Goal: Task Accomplishment & Management: Complete application form

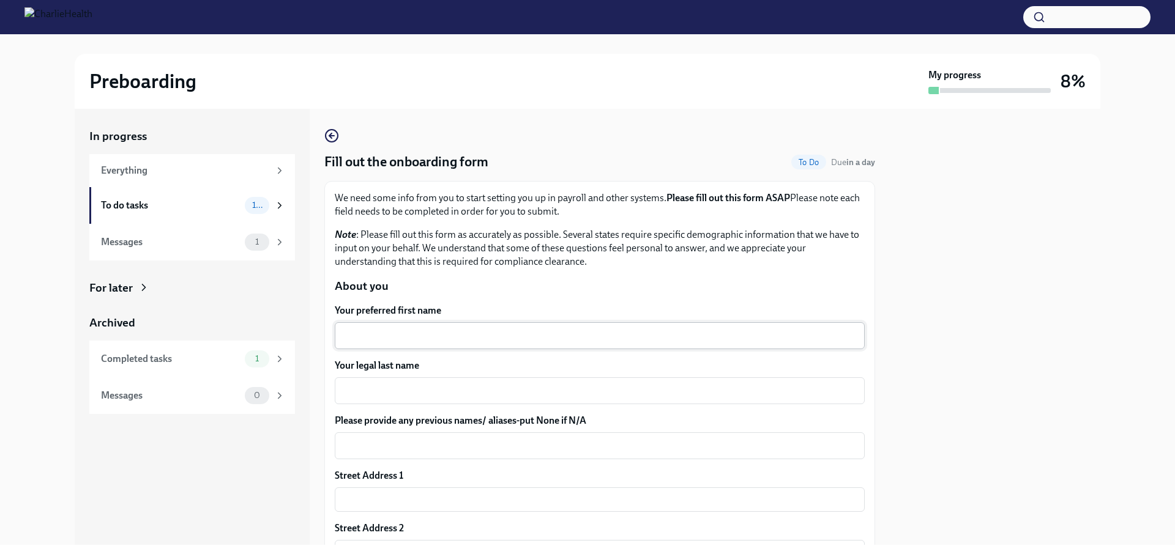
click at [421, 338] on textarea "Your preferred first name" at bounding box center [599, 336] width 515 height 15
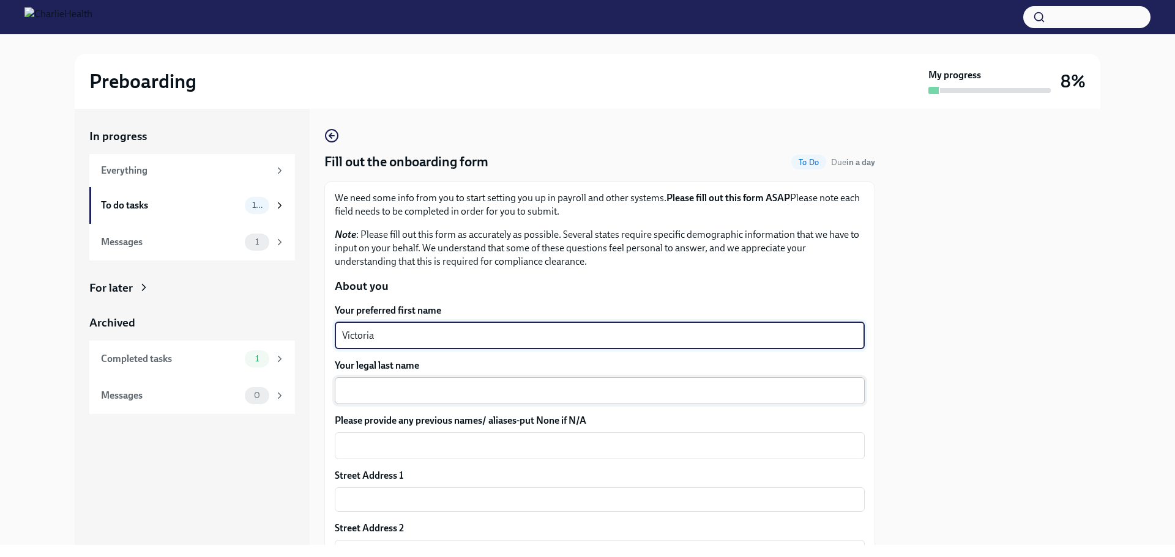
type textarea "Victoria"
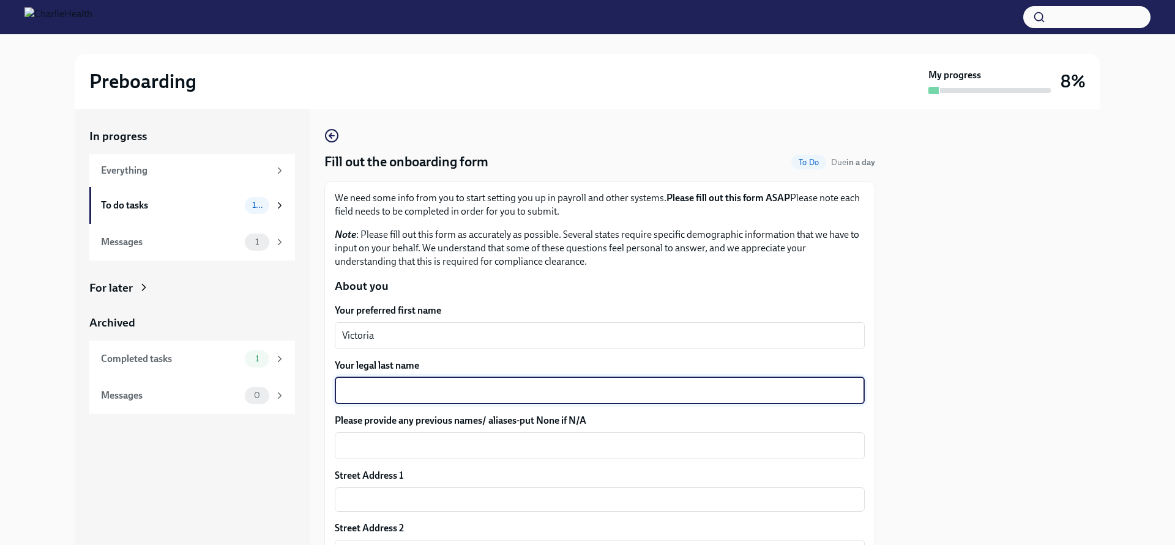
click at [442, 398] on textarea "Your legal last name" at bounding box center [599, 391] width 515 height 15
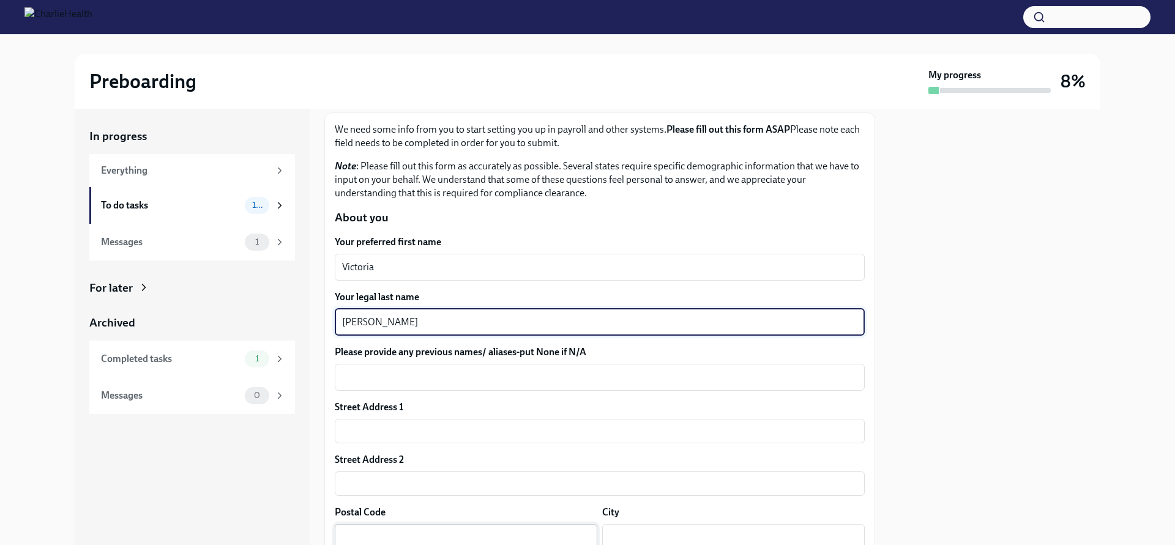
scroll to position [184, 0]
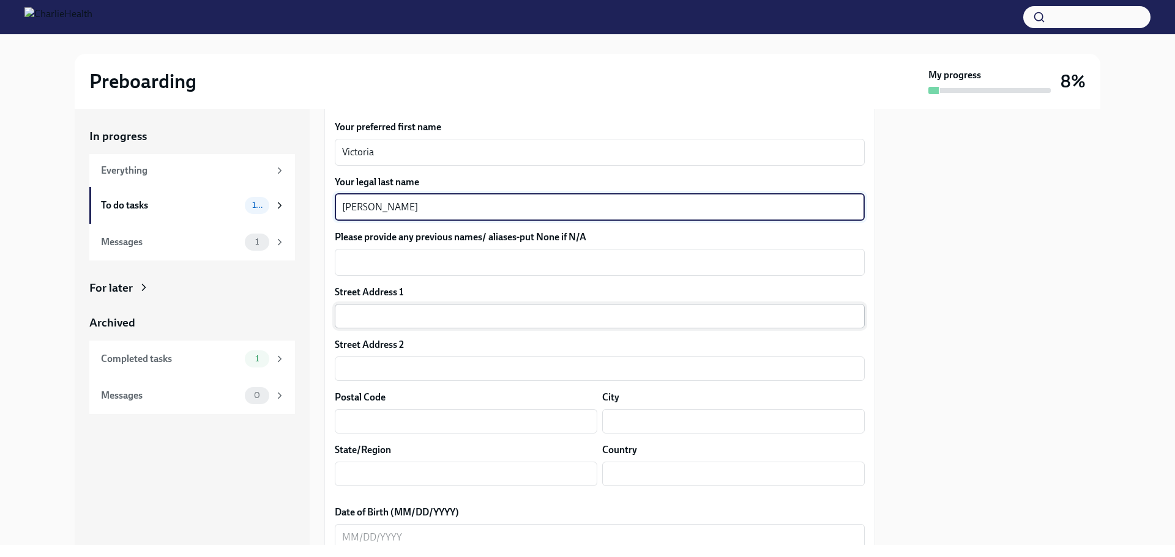
type textarea "[PERSON_NAME]"
click at [426, 319] on input "text" at bounding box center [600, 316] width 530 height 24
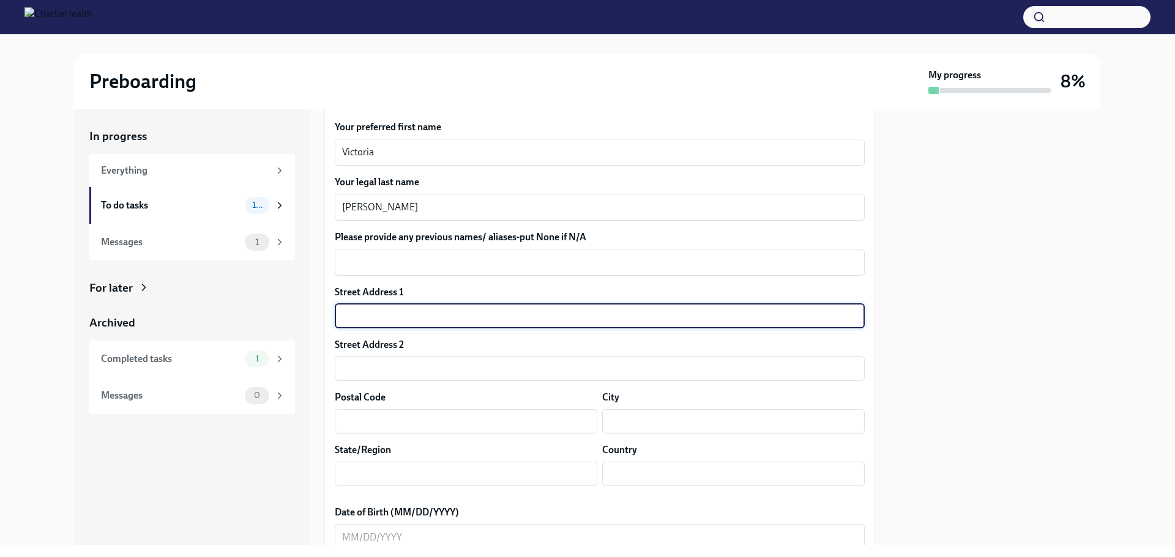
type input "[STREET_ADDRESS]"
type input "Unit 109"
type input "50263"
type input "Waukee"
type input "[US_STATE]"
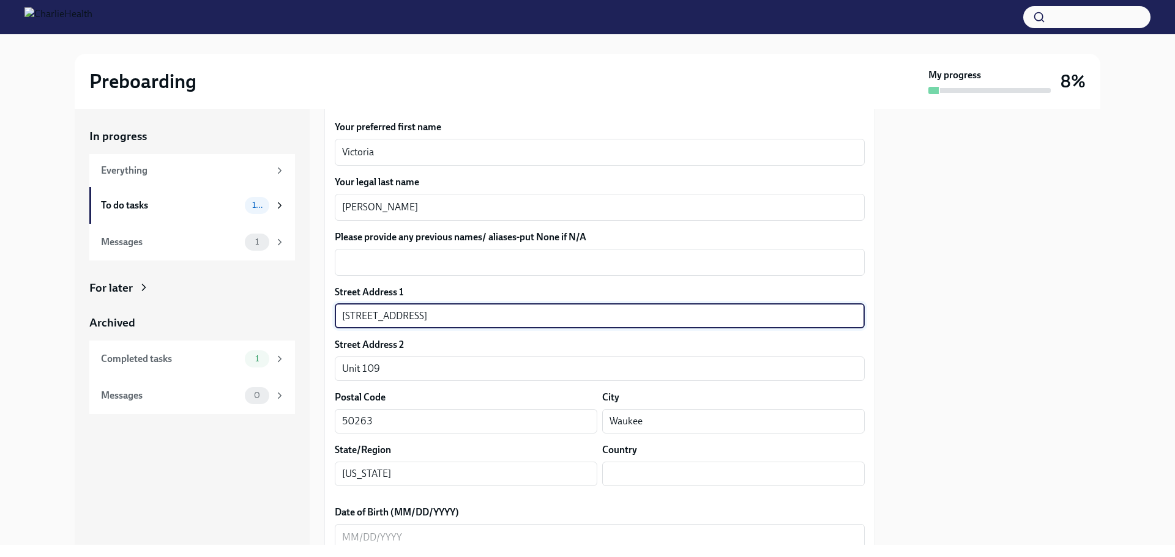
type input "US"
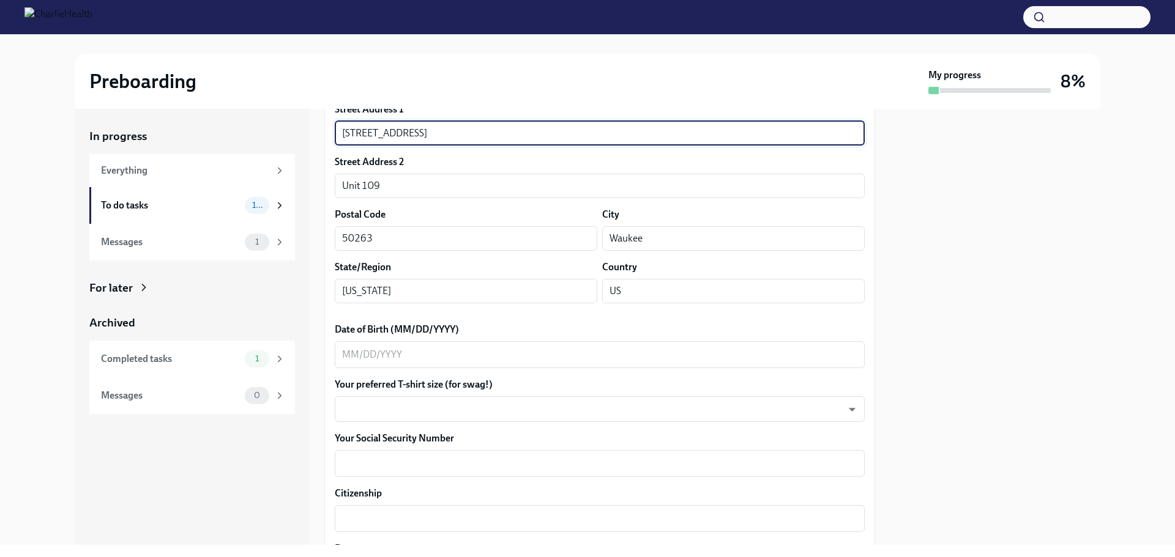
scroll to position [367, 0]
click at [424, 356] on textarea "Date of Birth (MM/DD/YYYY)" at bounding box center [599, 354] width 515 height 15
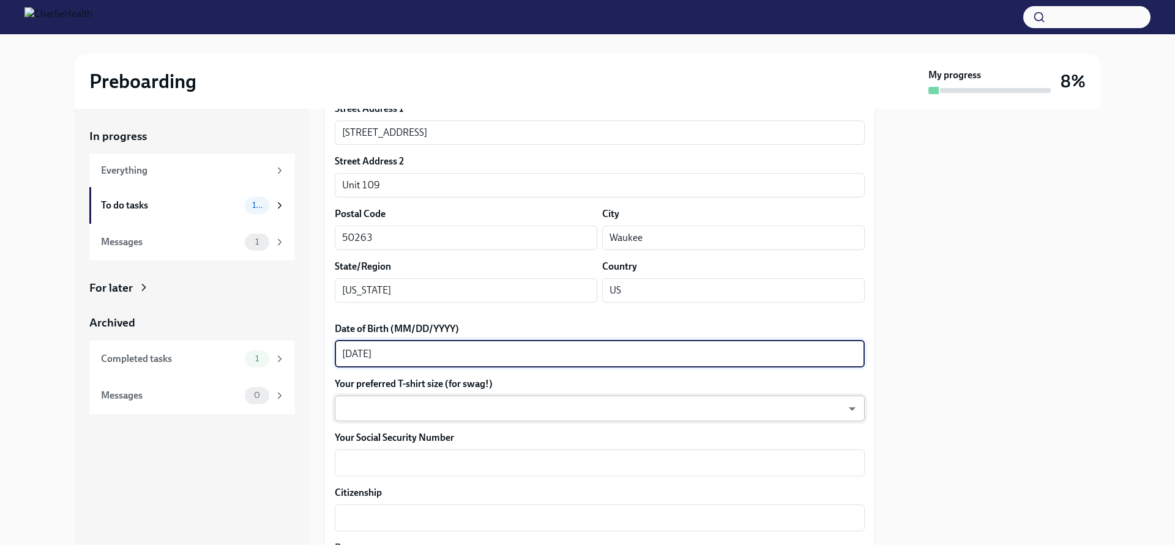
type textarea "[DATE]"
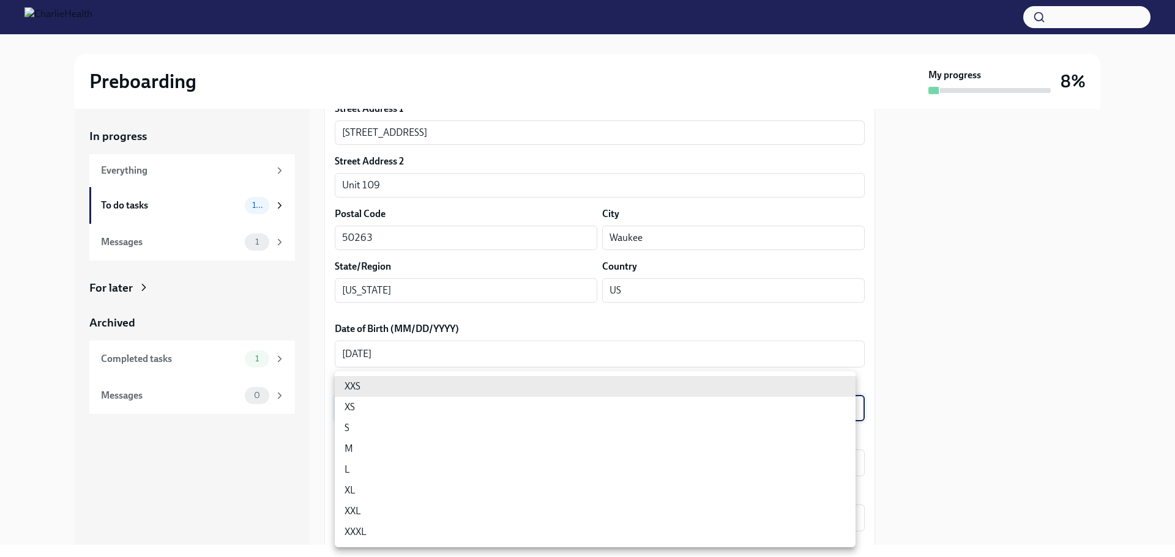
click at [541, 413] on body "Preboarding My progress 8% In progress Everything To do tasks 10 Messages 1 For…" at bounding box center [587, 278] width 1175 height 557
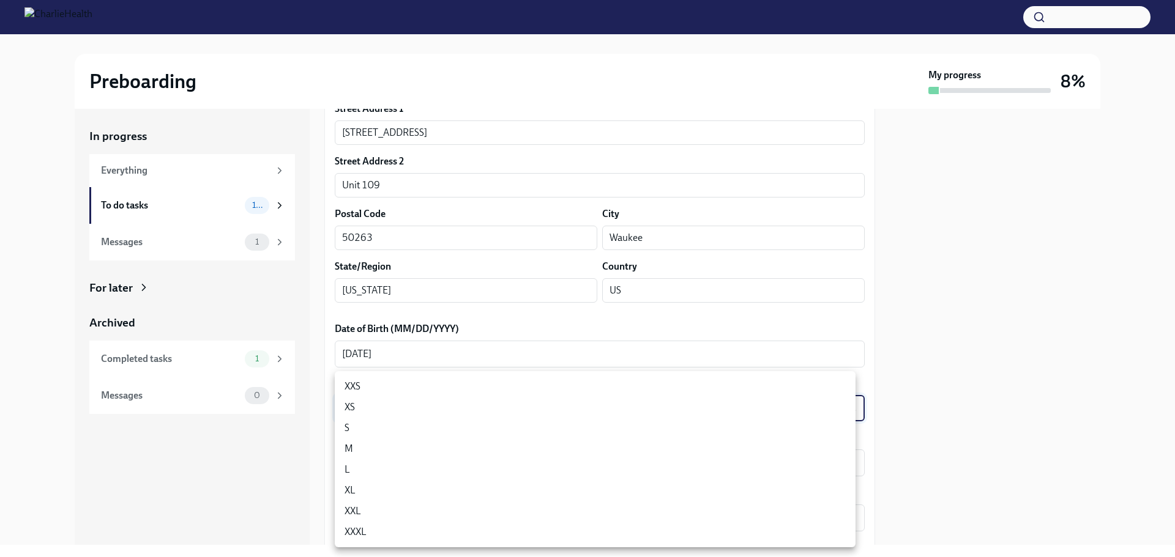
click at [508, 430] on li "S" at bounding box center [595, 428] width 521 height 21
type input "GYTm_qoab"
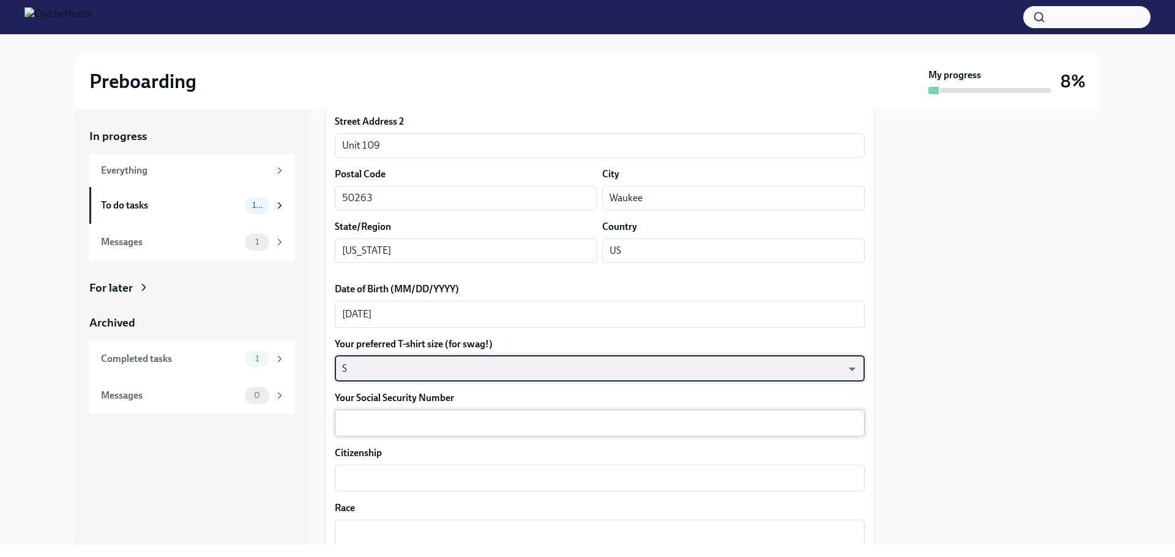
scroll to position [428, 0]
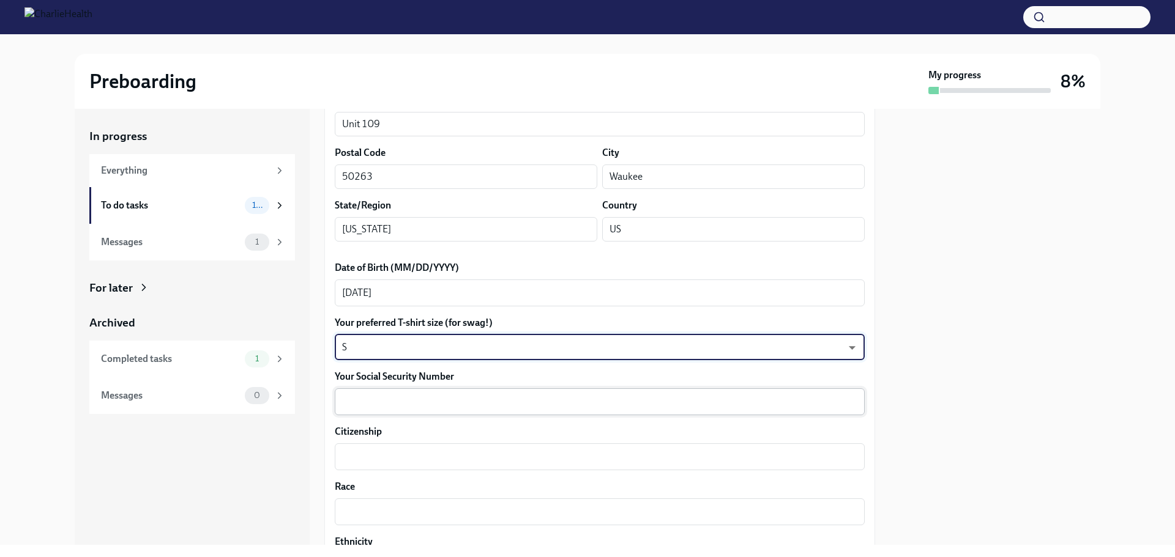
click at [510, 399] on textarea "Your Social Security Number" at bounding box center [599, 402] width 515 height 15
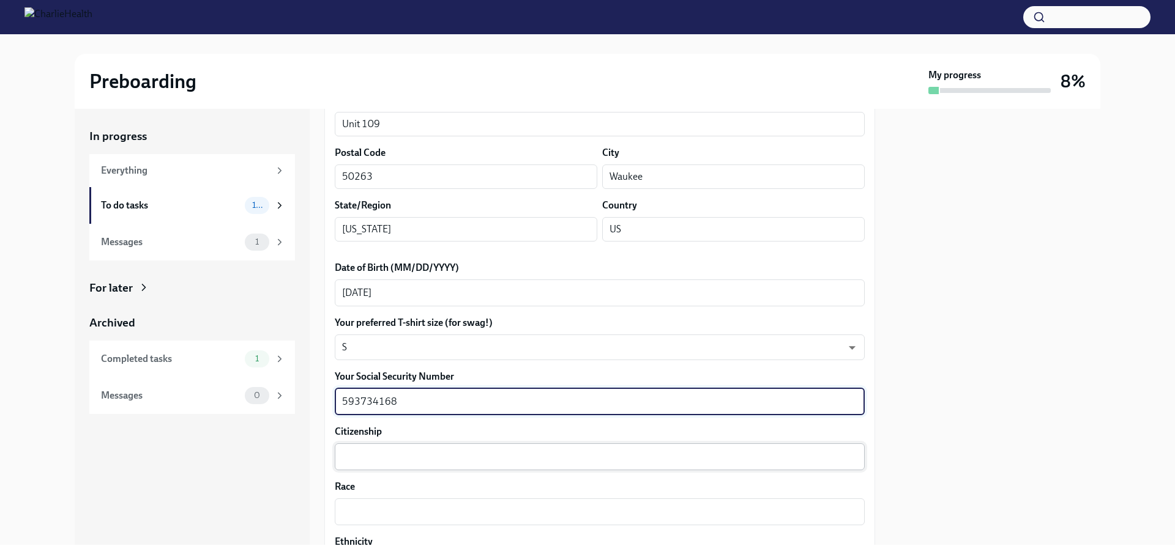
type textarea "593734168"
click at [520, 464] on div "x ​" at bounding box center [600, 457] width 530 height 27
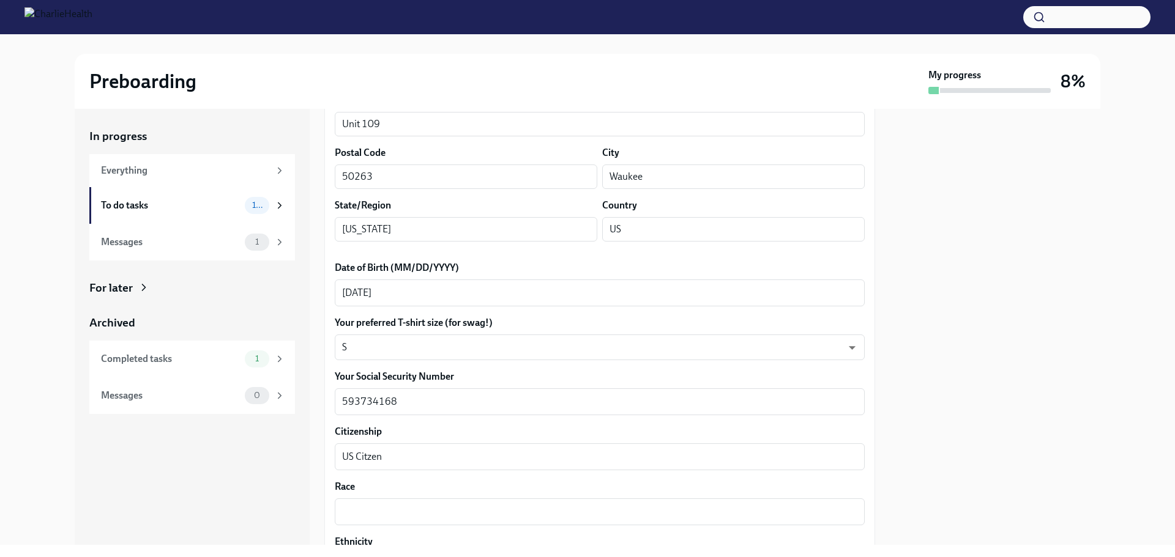
click at [295, 477] on div "In progress Everything To do tasks 10 Messages 1 For later Archived Completed t…" at bounding box center [192, 327] width 235 height 436
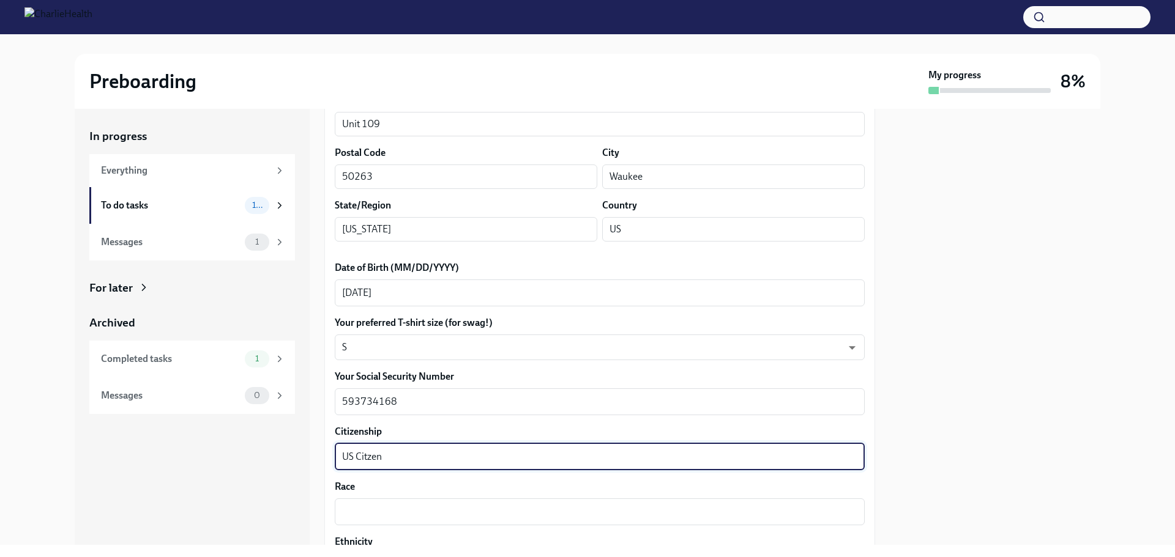
click at [388, 458] on textarea "US Citzen" at bounding box center [599, 457] width 515 height 15
type textarea "[DEMOGRAPHIC_DATA] Citizen"
click at [259, 495] on div "In progress Everything To do tasks 10 Messages 1 For later Archived Completed t…" at bounding box center [192, 327] width 235 height 436
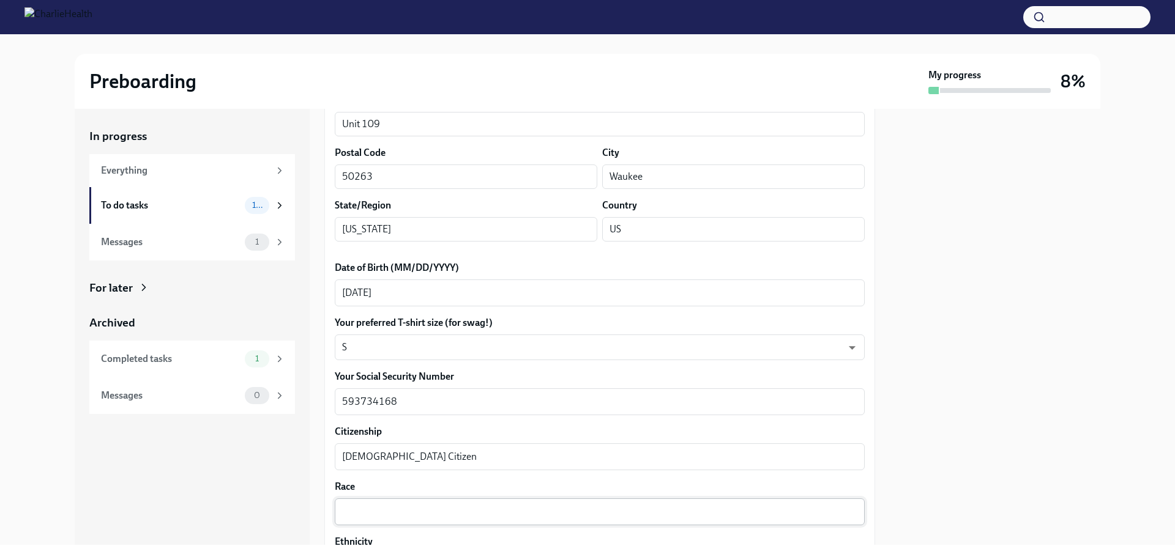
click at [380, 512] on textarea "Race" at bounding box center [599, 512] width 515 height 15
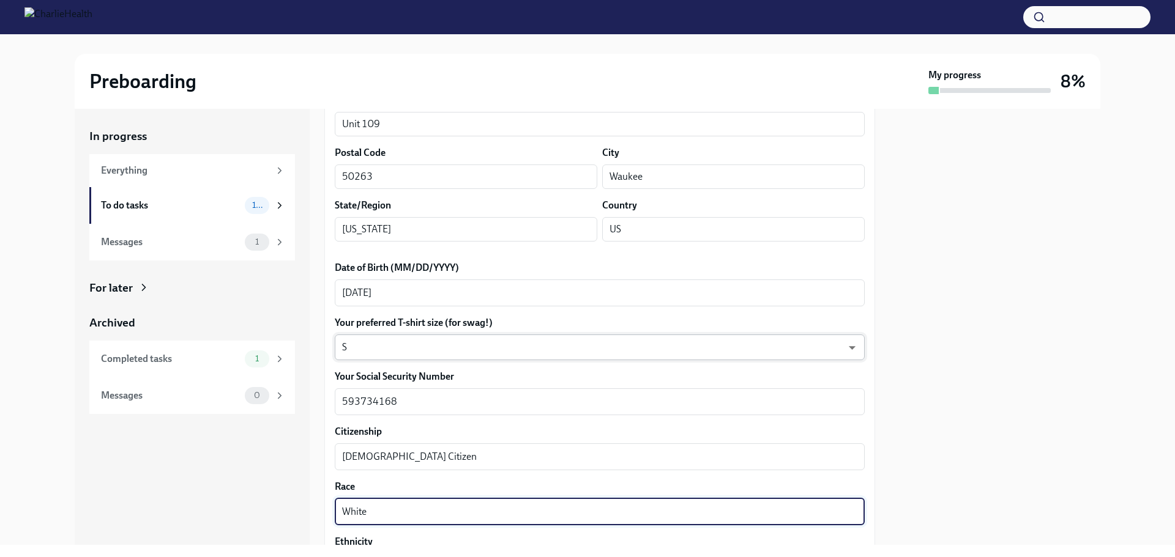
type textarea "White"
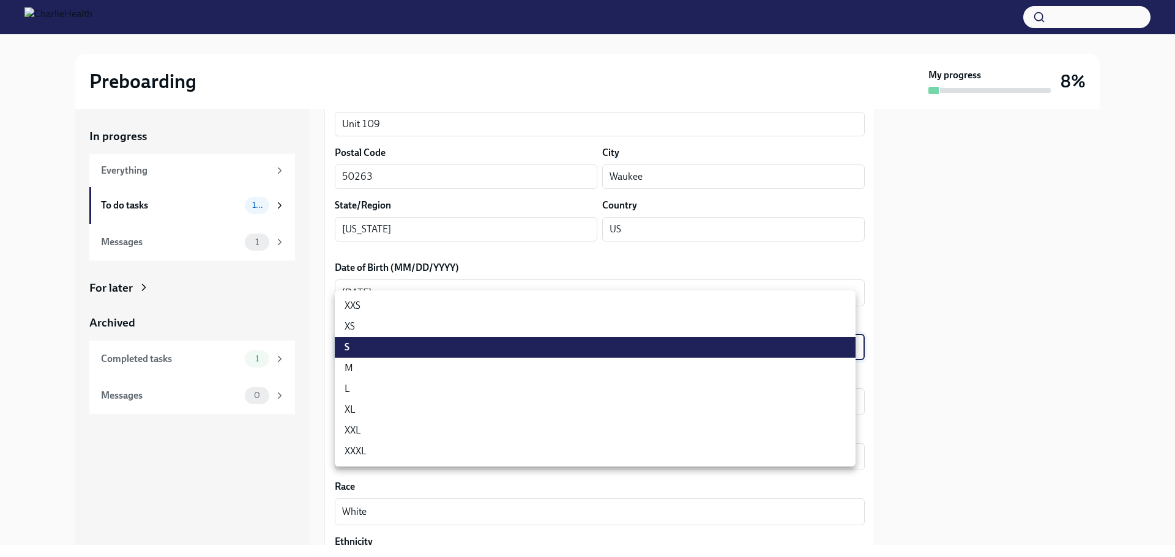
click at [398, 353] on body "Preboarding My progress 8% In progress Everything To do tasks 10 Messages 1 For…" at bounding box center [587, 278] width 1175 height 557
click at [401, 368] on li "M" at bounding box center [595, 368] width 521 height 21
type input "wd3N6mQyWZ"
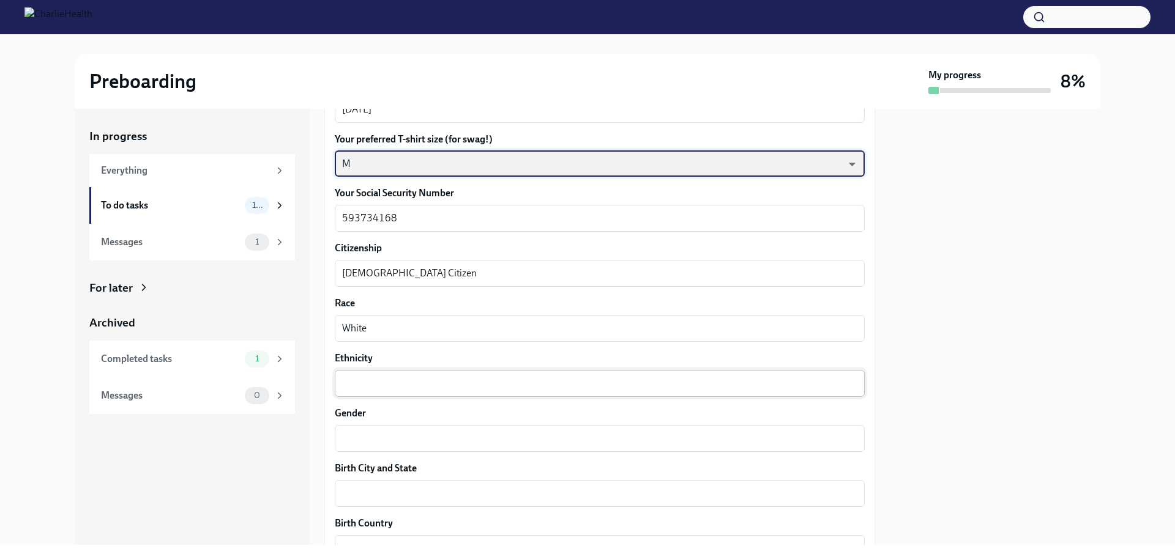
scroll to position [734, 0]
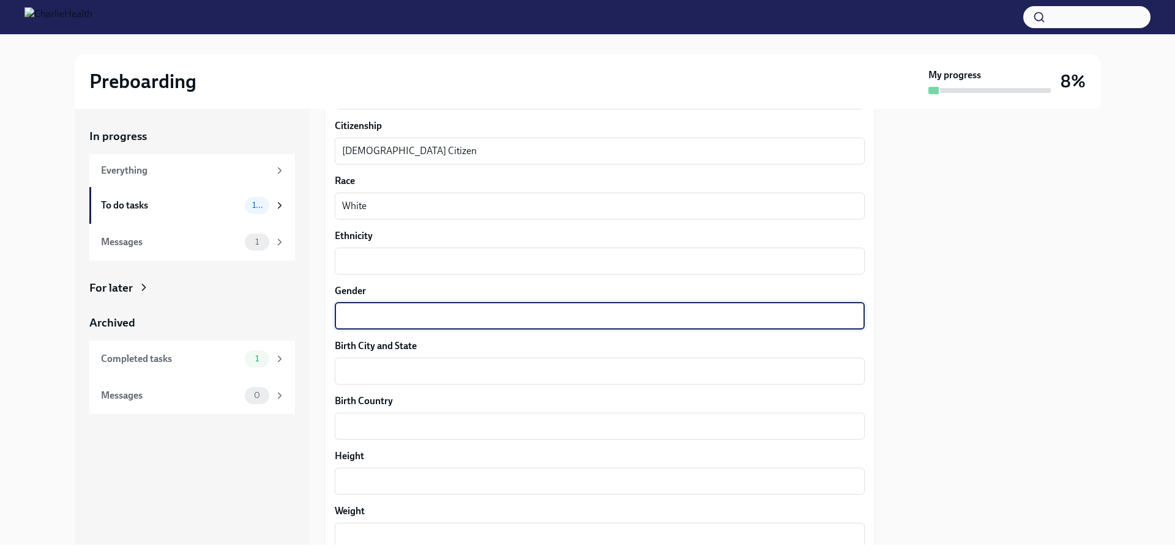
click at [424, 318] on textarea "Gender" at bounding box center [599, 316] width 515 height 15
type textarea "[DEMOGRAPHIC_DATA]"
click at [283, 477] on div "In progress Everything To do tasks 10 Messages 1 For later Archived Completed t…" at bounding box center [192, 327] width 235 height 436
click at [392, 309] on textarea "[DEMOGRAPHIC_DATA]" at bounding box center [599, 316] width 515 height 15
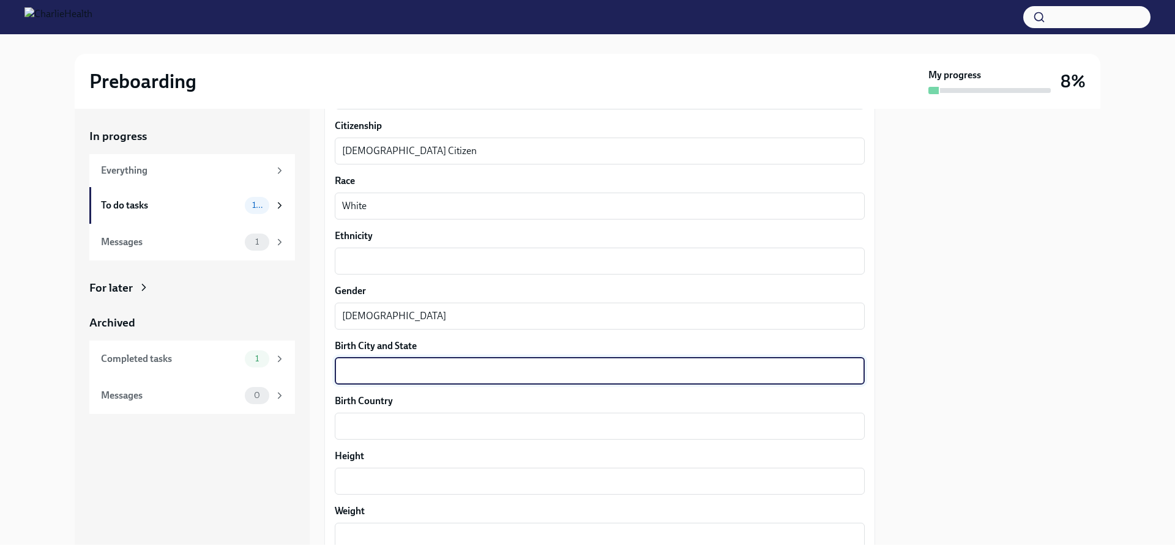
click at [401, 369] on textarea "Birth City and State" at bounding box center [599, 371] width 515 height 15
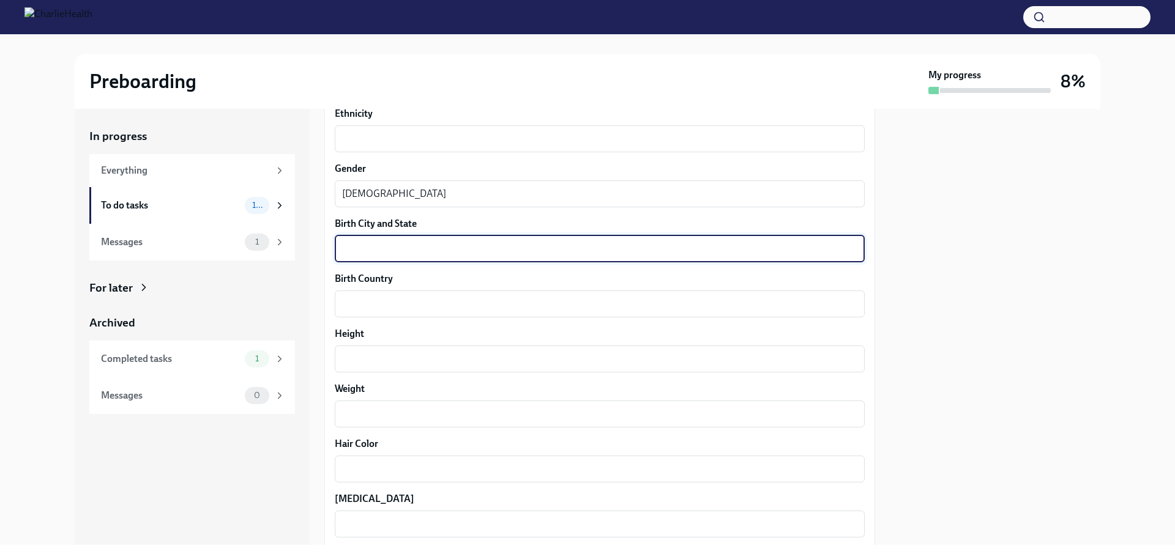
scroll to position [918, 0]
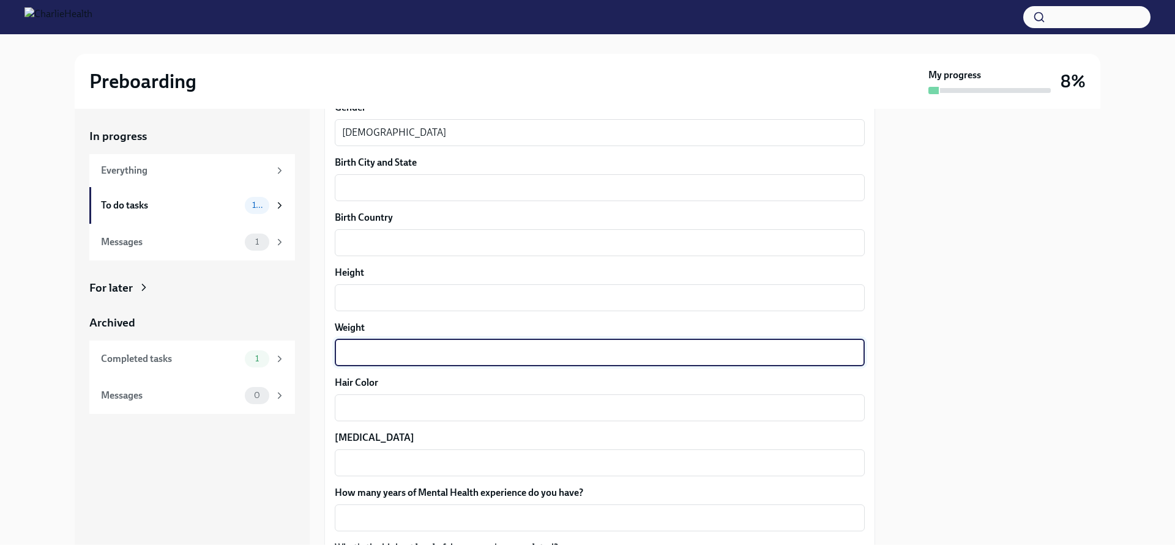
click at [385, 349] on textarea "Weight" at bounding box center [599, 353] width 515 height 15
type textarea "136"
click at [393, 300] on textarea "Height" at bounding box center [599, 298] width 515 height 15
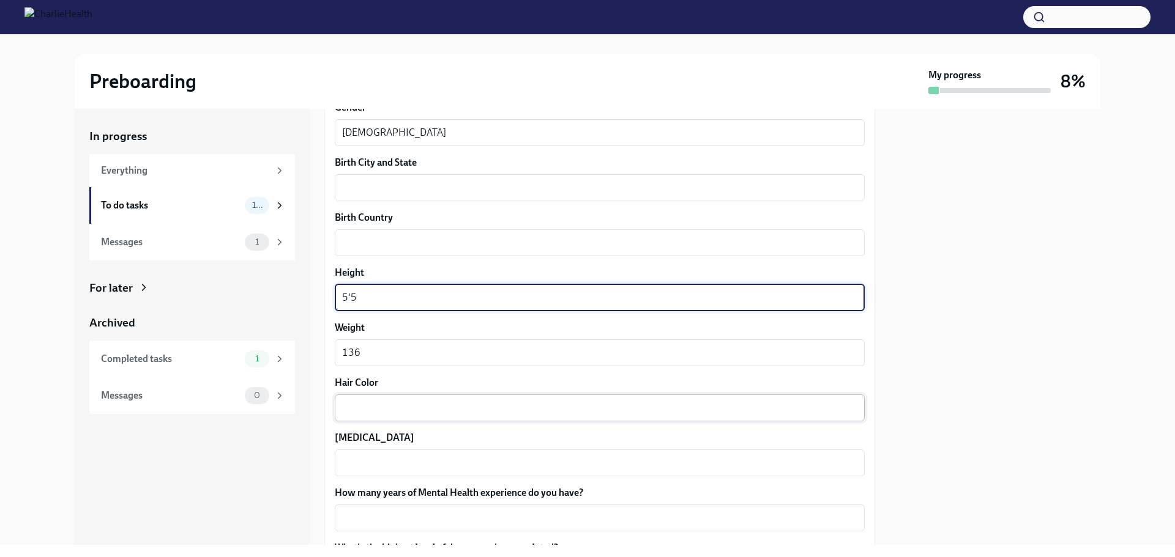
type textarea "5'5"
click at [463, 409] on textarea "Hair Color" at bounding box center [599, 408] width 515 height 15
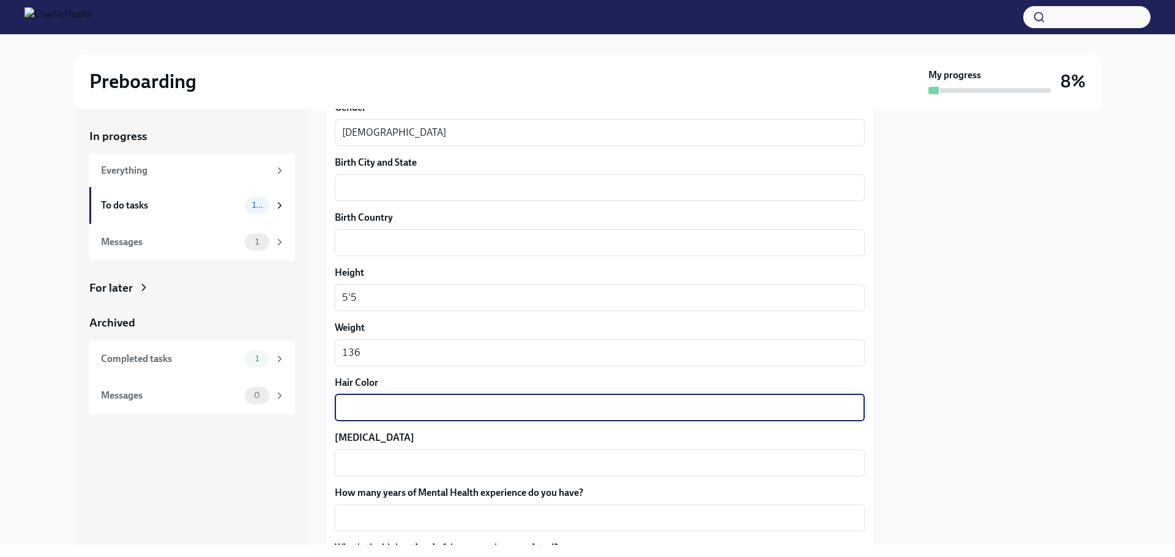
type textarea "N"
type textarea "Brown"
click at [466, 469] on textarea "[MEDICAL_DATA]" at bounding box center [599, 463] width 515 height 15
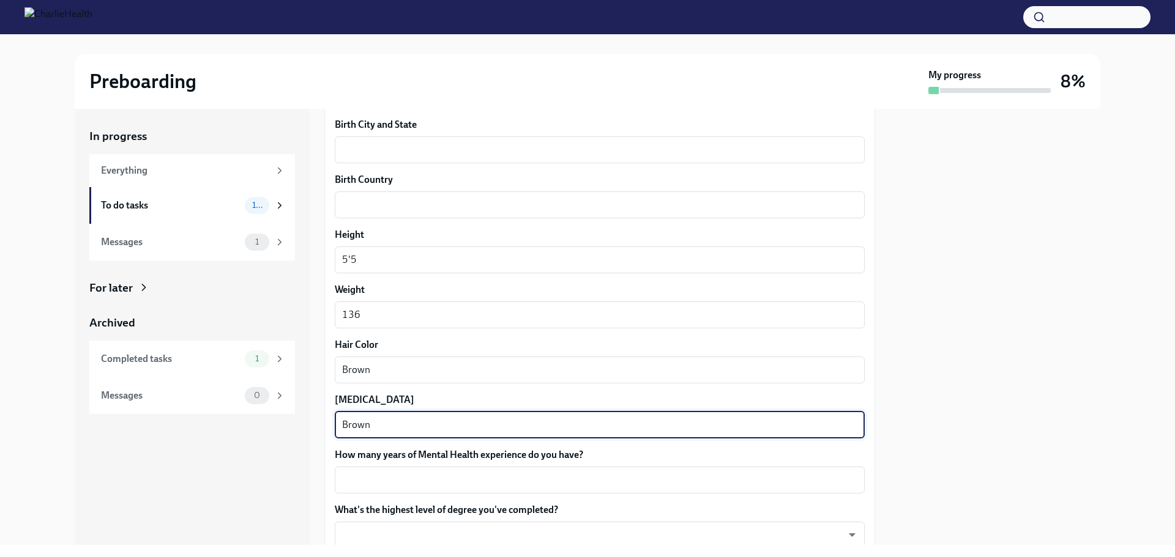
scroll to position [1040, 0]
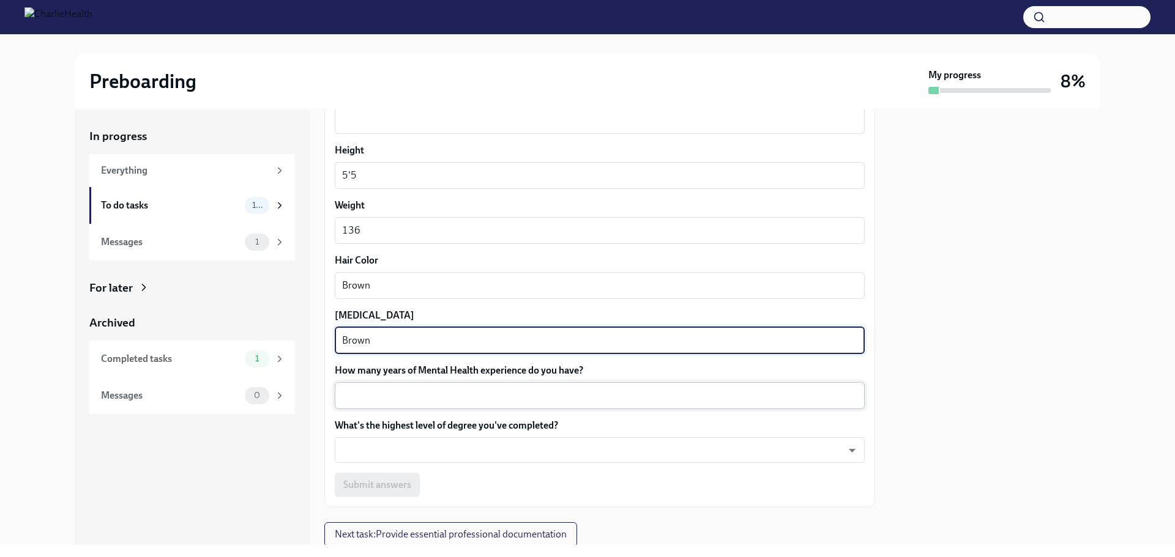
type textarea "Brown"
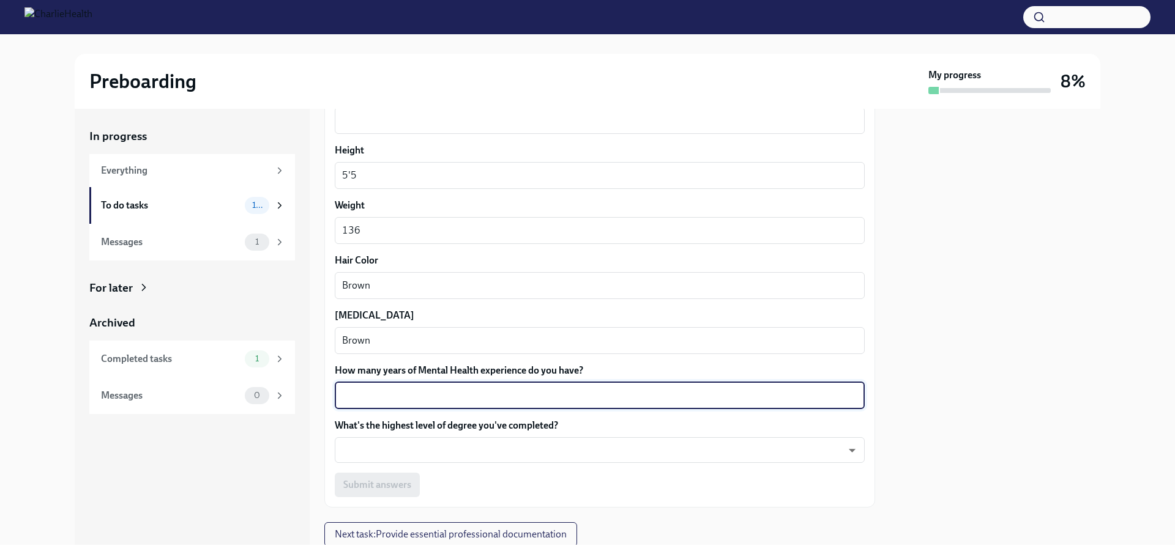
click at [474, 395] on textarea "How many years of Mental Health experience do you have?" at bounding box center [599, 395] width 515 height 15
type textarea "2"
click at [430, 454] on body "Preboarding My progress 8% In progress Everything To do tasks 10 Messages 1 For…" at bounding box center [587, 278] width 1175 height 557
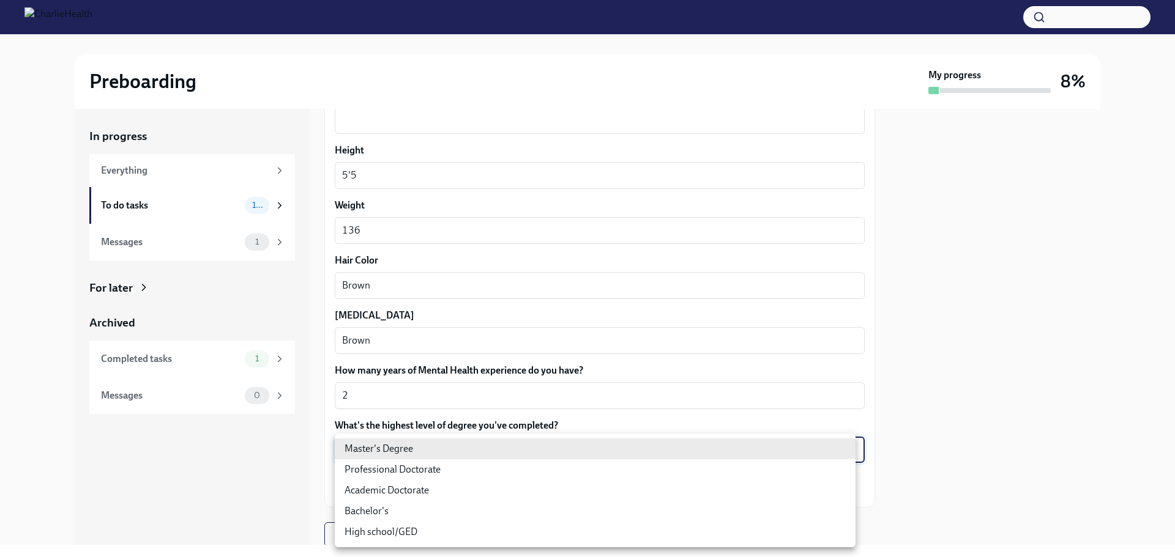
click at [399, 511] on li "Bachelor's" at bounding box center [595, 511] width 521 height 21
type input "oQxEXK86X"
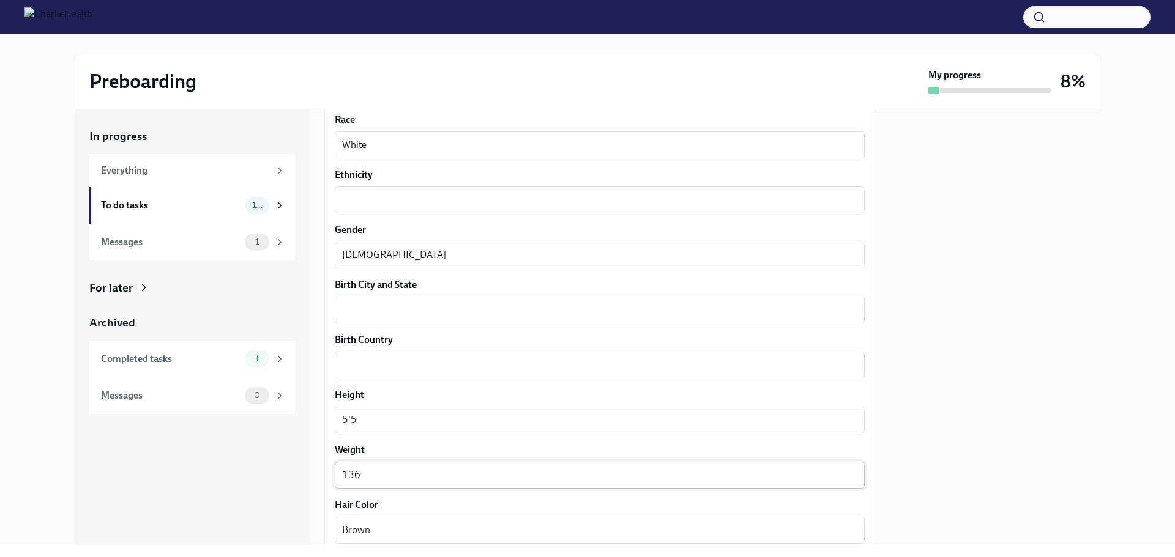
scroll to position [734, 0]
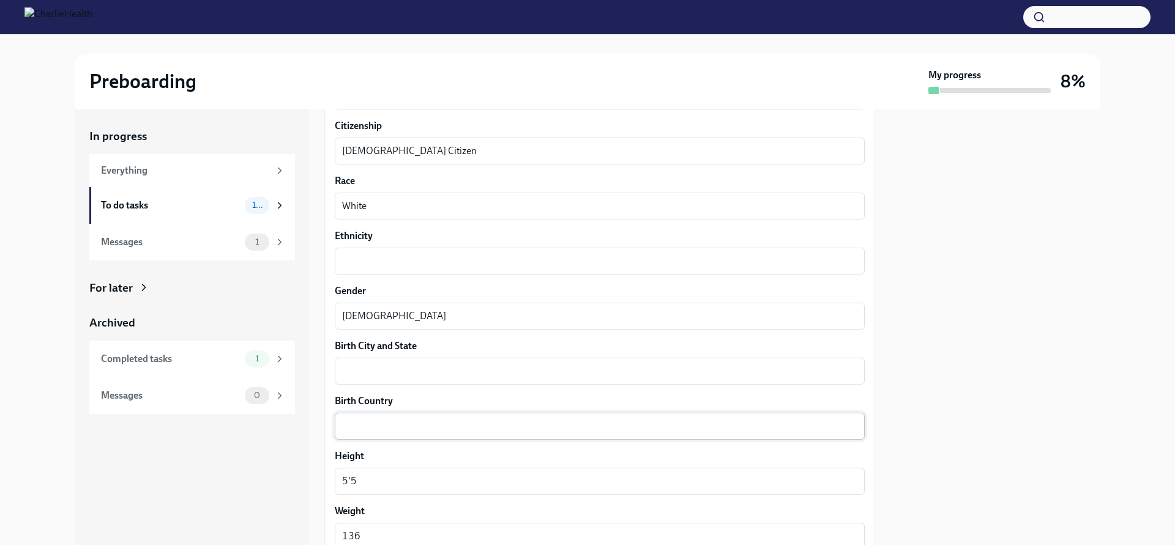
click at [411, 429] on textarea "Birth Country" at bounding box center [599, 426] width 515 height 15
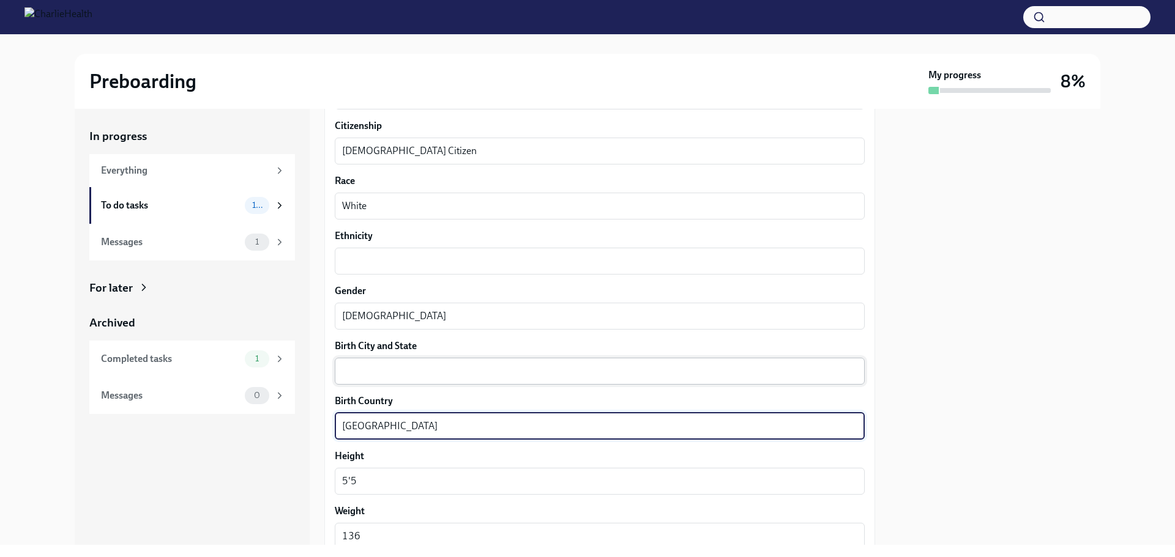
type textarea "[GEOGRAPHIC_DATA]"
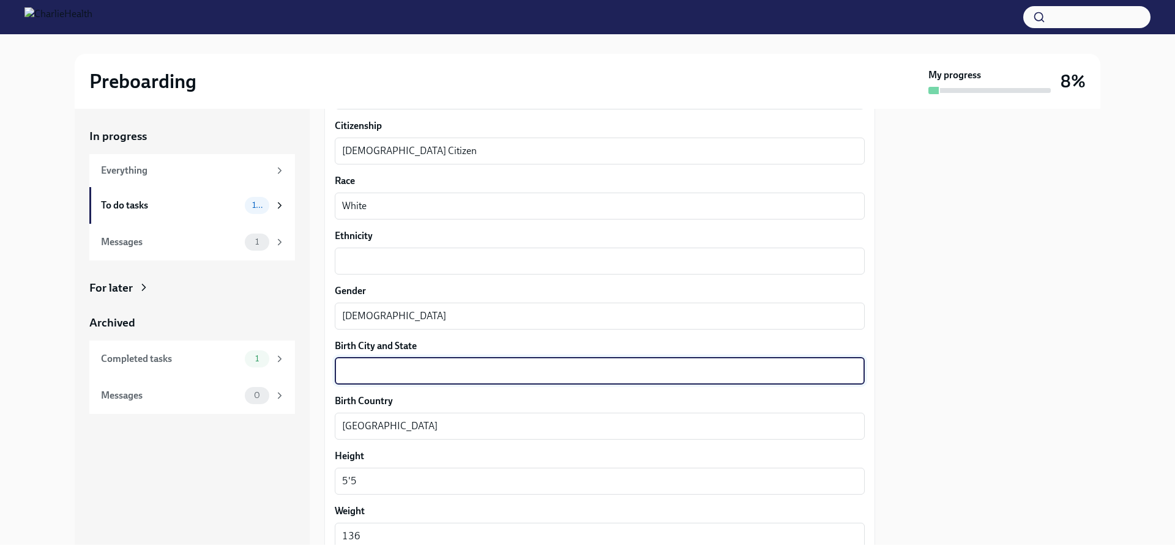
click at [441, 374] on textarea "Birth City and State" at bounding box center [599, 371] width 515 height 15
type textarea "[GEOGRAPHIC_DATA], [GEOGRAPHIC_DATA]"
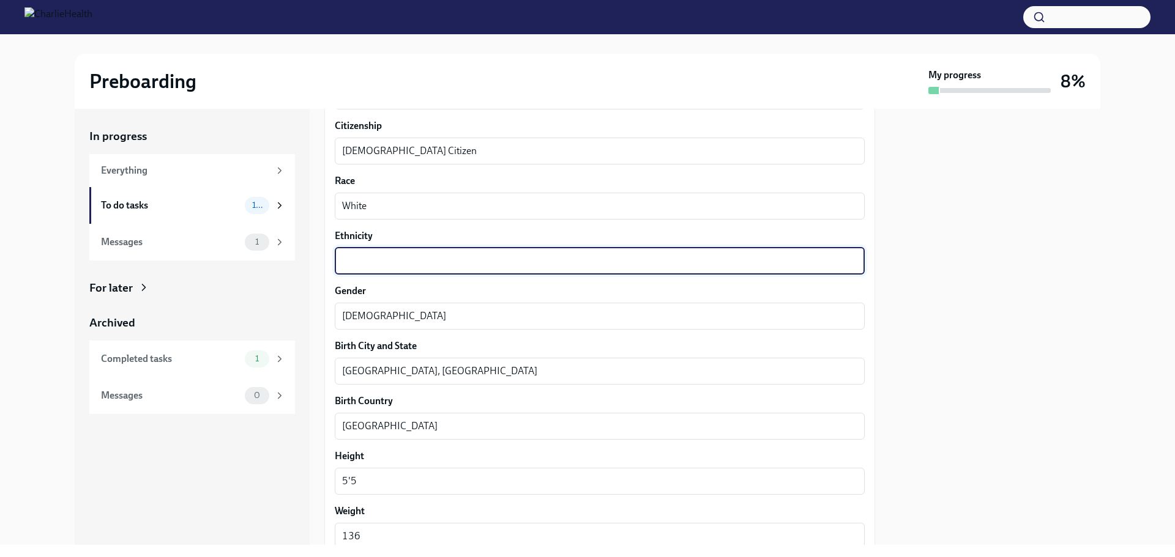
click at [426, 262] on textarea "Ethnicity" at bounding box center [599, 261] width 515 height 15
type textarea "H"
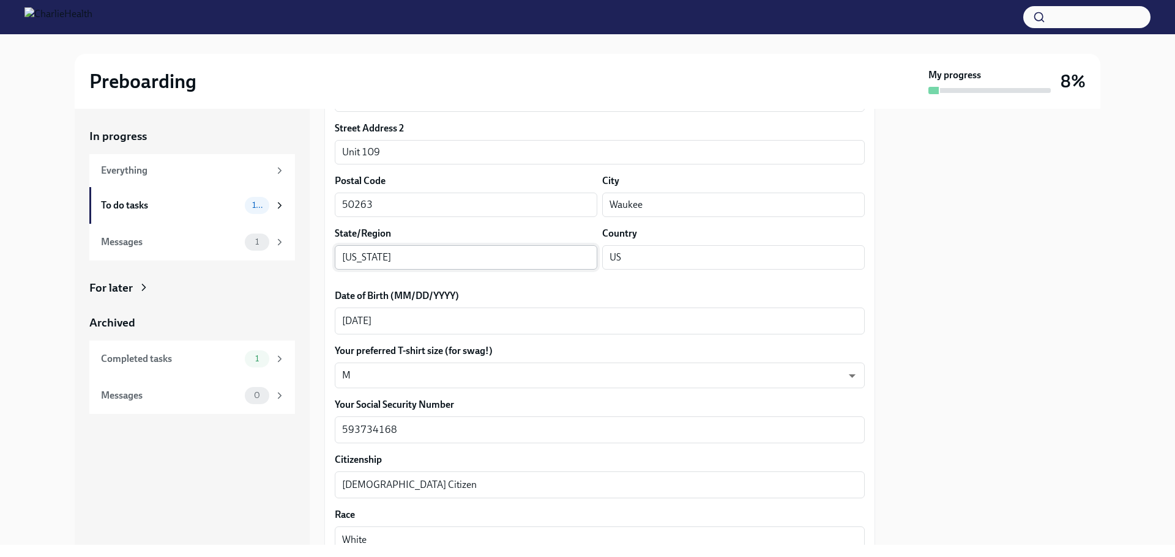
scroll to position [367, 0]
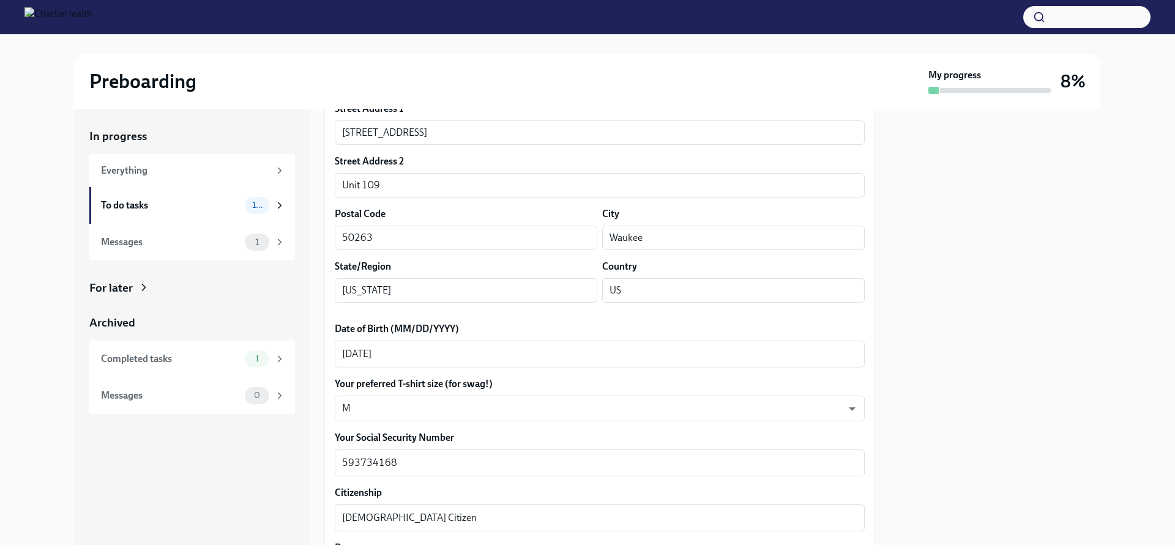
type textarea "Latina"
click at [291, 425] on div "In progress Everything To do tasks 10 Messages 1 For later Archived Completed t…" at bounding box center [192, 327] width 235 height 436
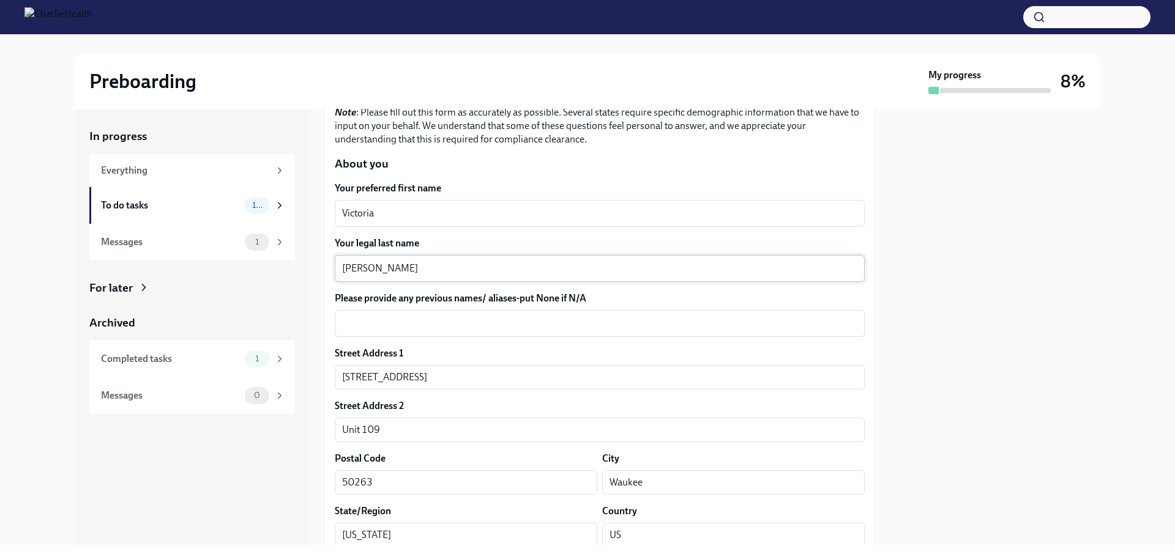
scroll to position [61, 0]
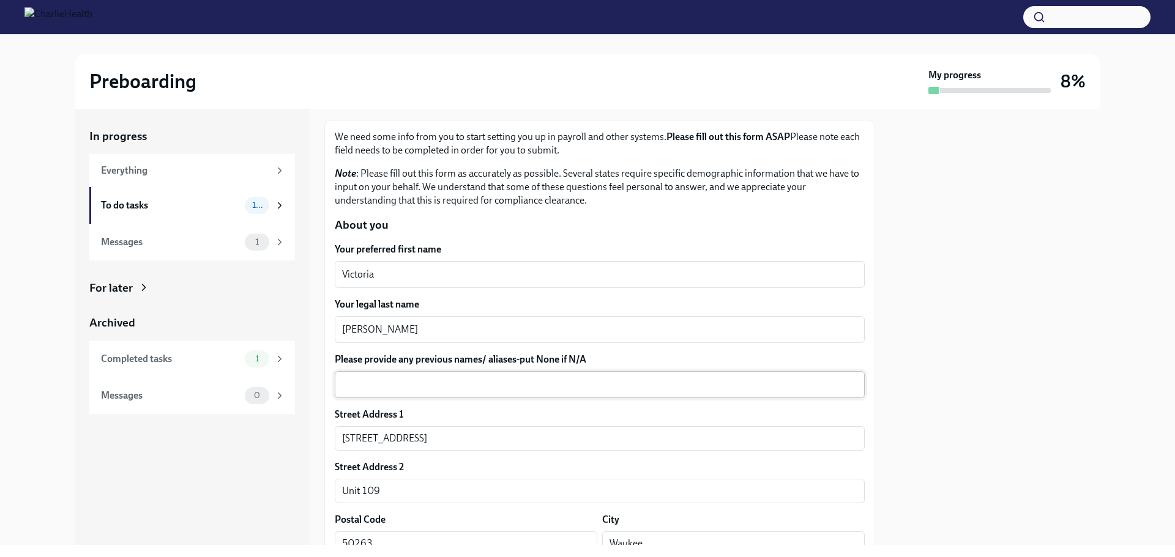
click at [542, 393] on div "x ​" at bounding box center [600, 384] width 530 height 27
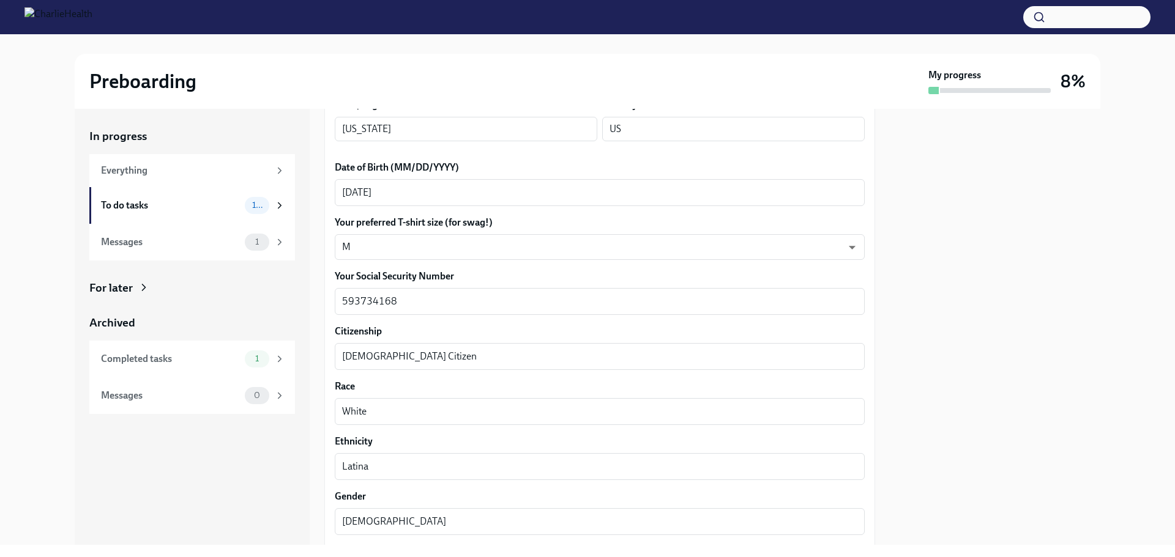
scroll to position [551, 0]
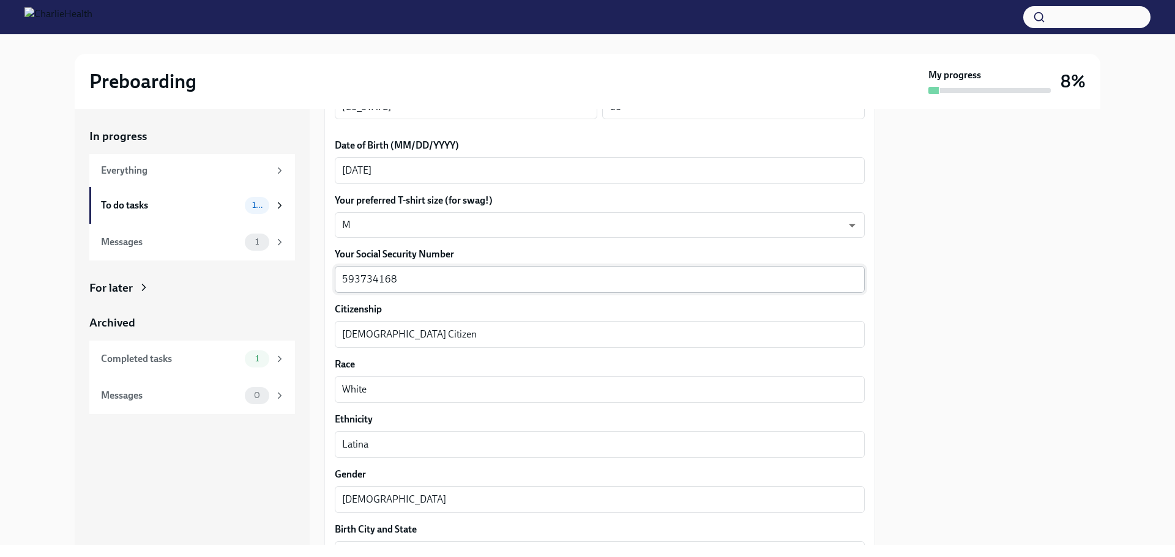
type textarea "N/A"
click at [359, 281] on textarea "593734168" at bounding box center [599, 279] width 515 height 15
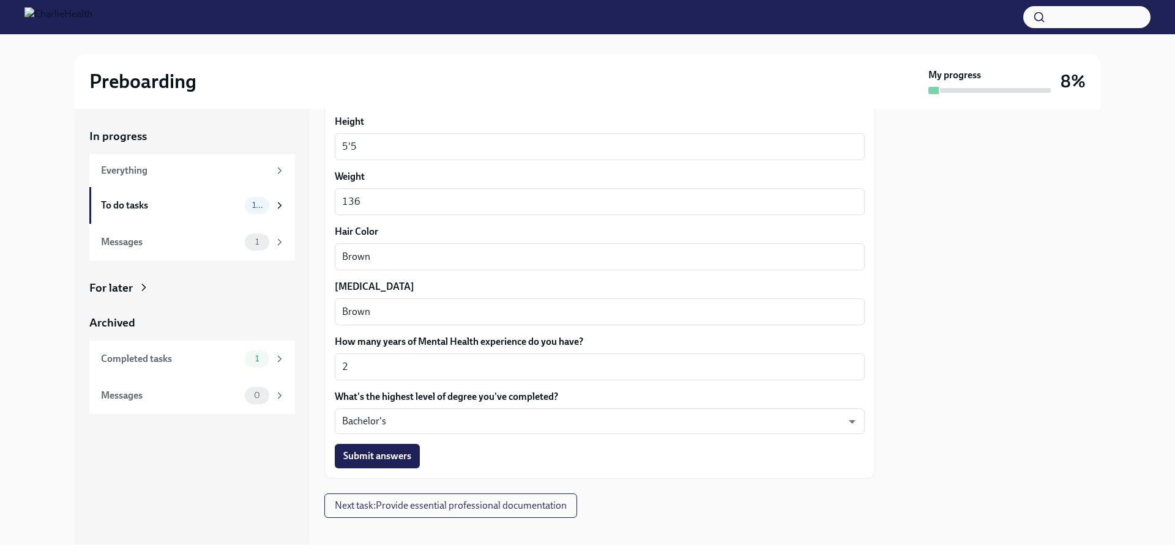
scroll to position [1081, 0]
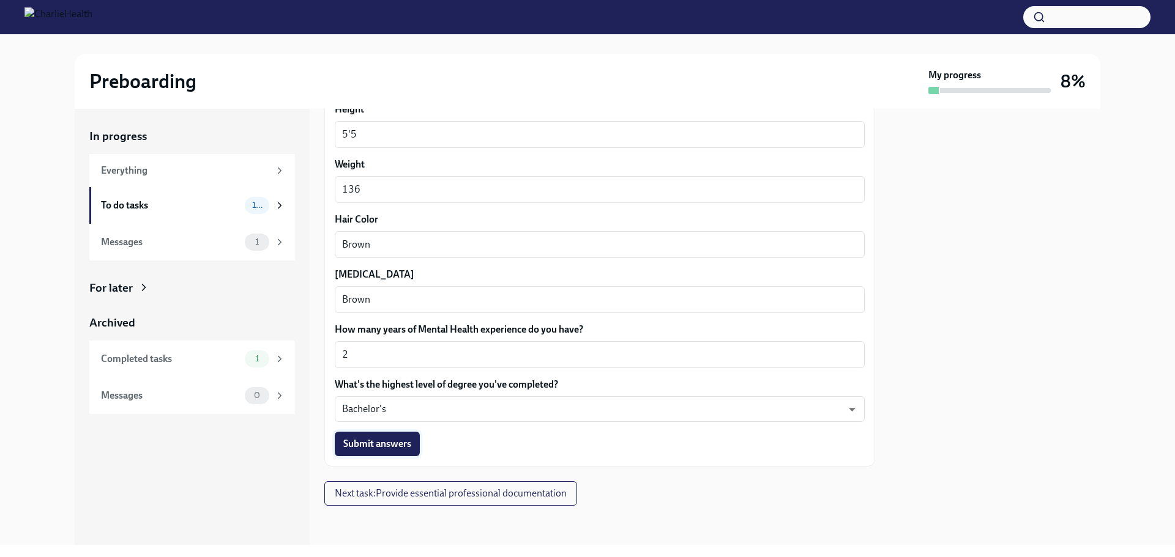
type textarea "593-73-4168"
click at [387, 445] on span "Submit answers" at bounding box center [377, 444] width 68 height 12
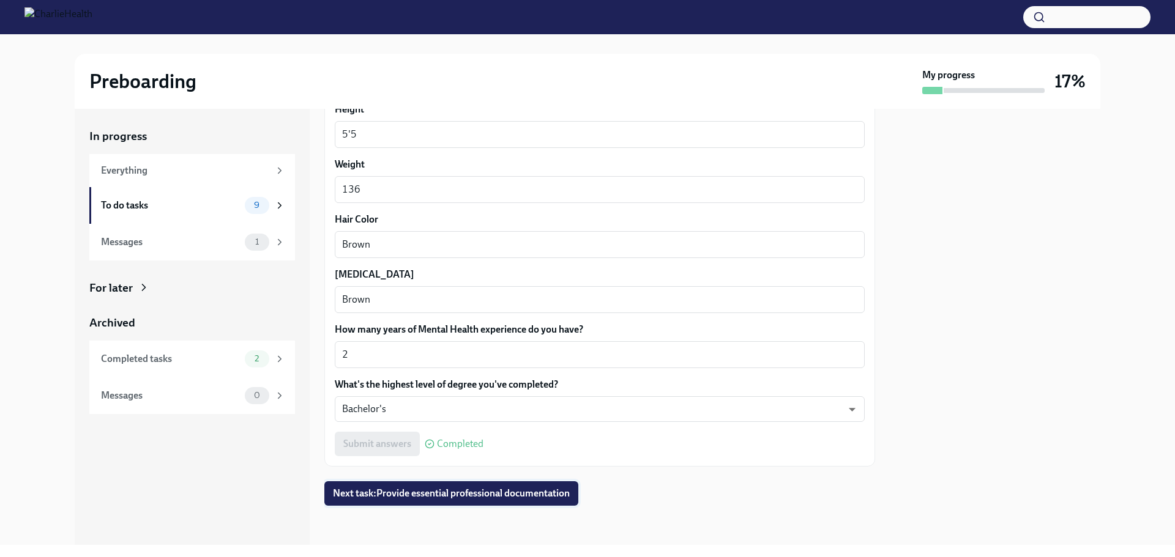
click at [469, 497] on span "Next task : Provide essential professional documentation" at bounding box center [451, 494] width 237 height 12
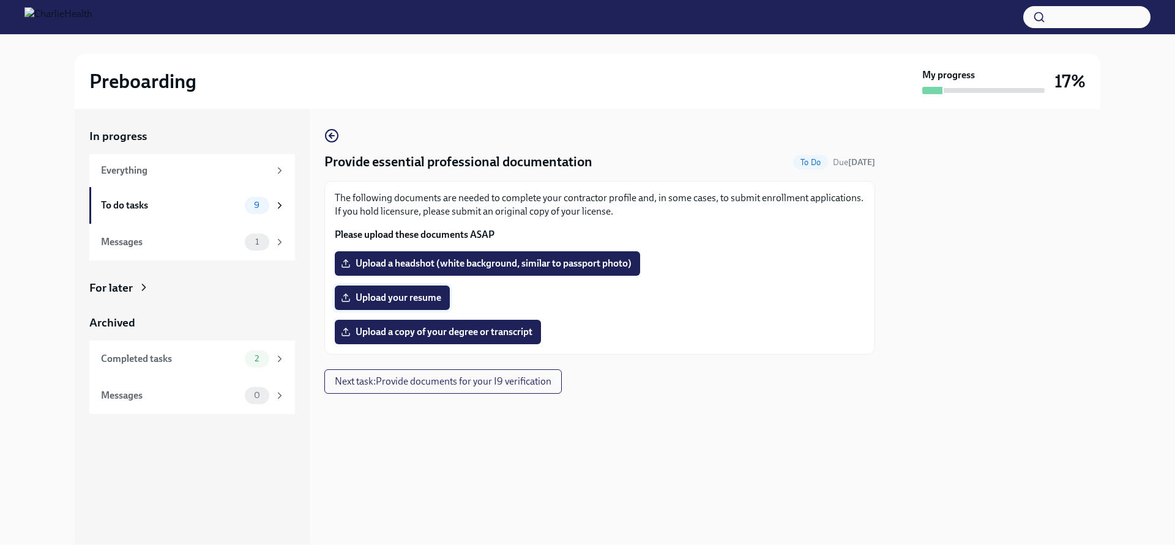
click at [426, 299] on span "Upload your resume" at bounding box center [392, 298] width 98 height 12
click at [0, 0] on input "Upload your resume" at bounding box center [0, 0] width 0 height 0
click at [228, 239] on div "Messages" at bounding box center [170, 242] width 139 height 13
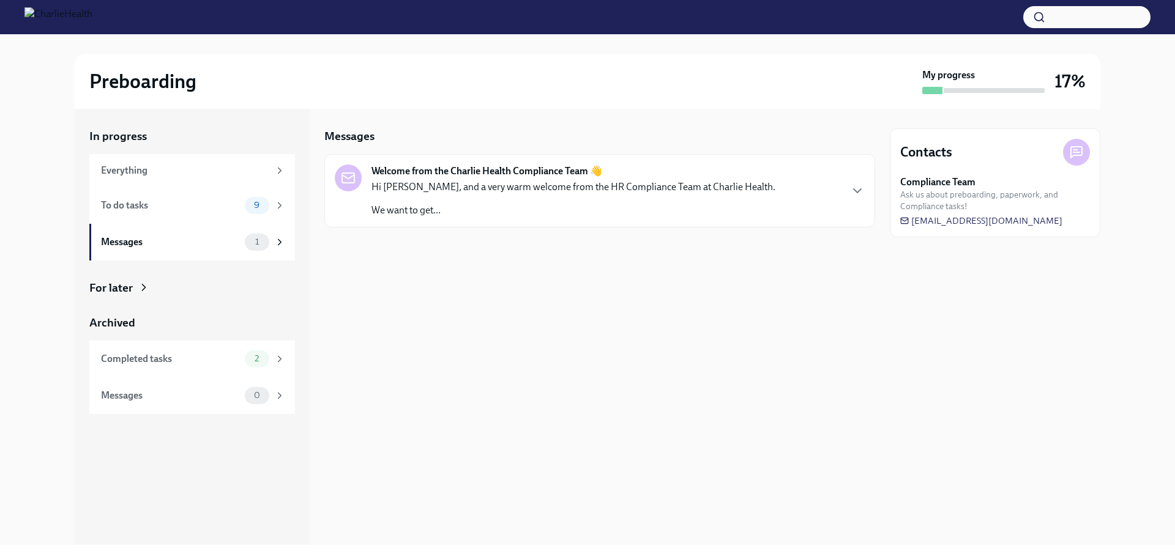
click at [514, 207] on p "We want to get..." at bounding box center [573, 210] width 404 height 13
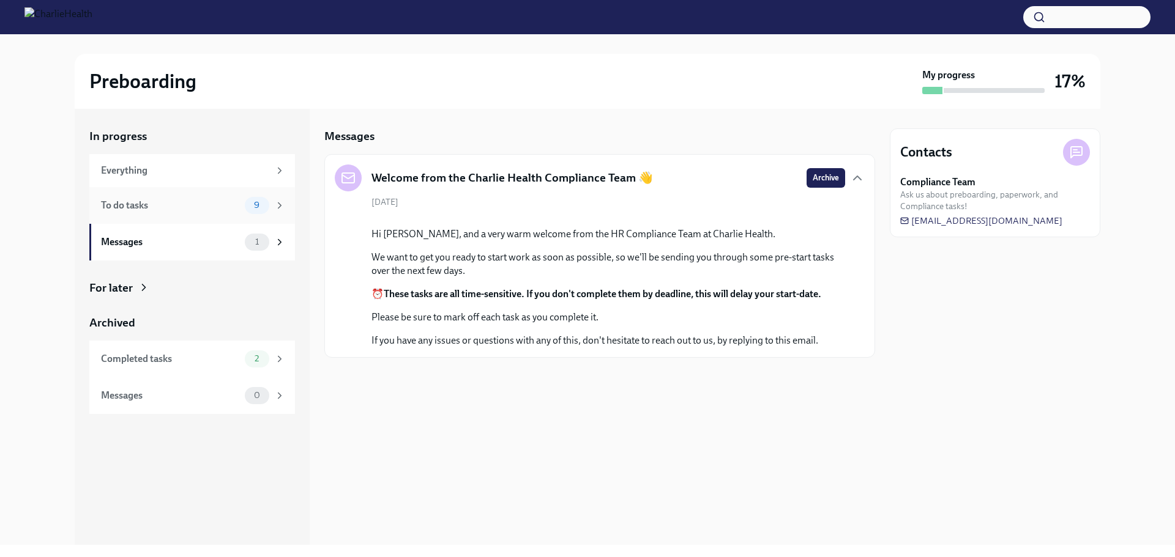
click at [229, 203] on div "To do tasks" at bounding box center [170, 205] width 139 height 13
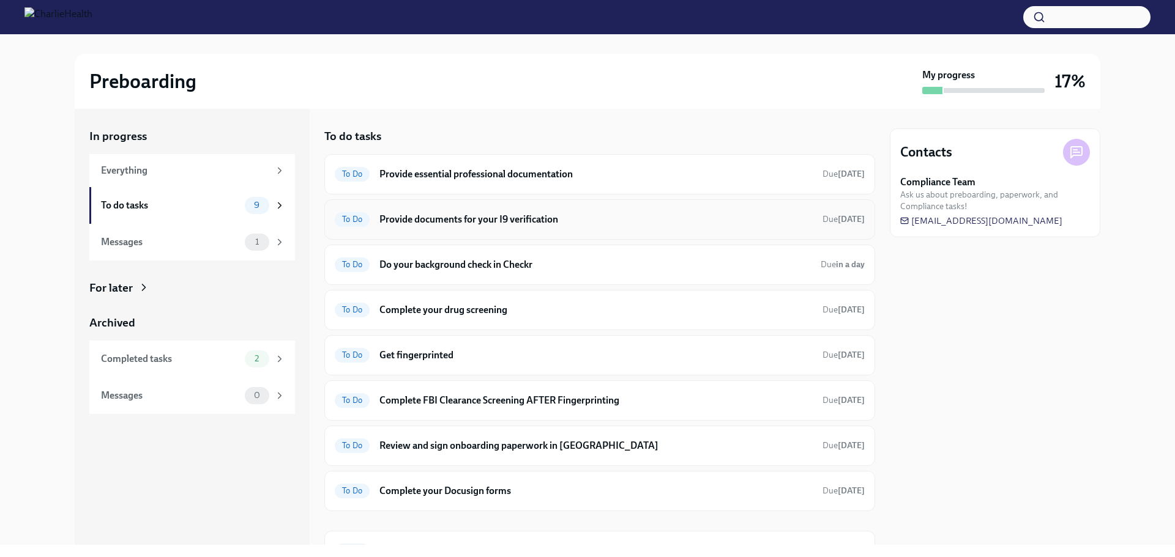
click at [426, 215] on h6 "Provide documents for your I9 verification" at bounding box center [595, 219] width 433 height 13
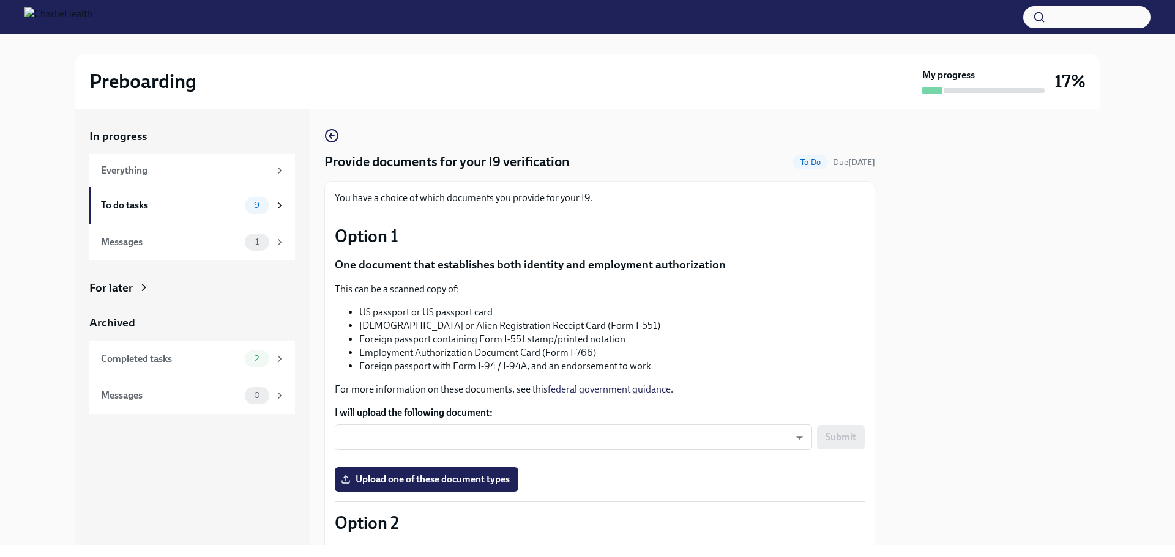
click at [333, 125] on div "Provide documents for your I9 verification To Do Due [DATE] You have a choice o…" at bounding box center [599, 327] width 551 height 436
click at [333, 132] on icon "button" at bounding box center [331, 135] width 15 height 15
